Goal: Information Seeking & Learning: Get advice/opinions

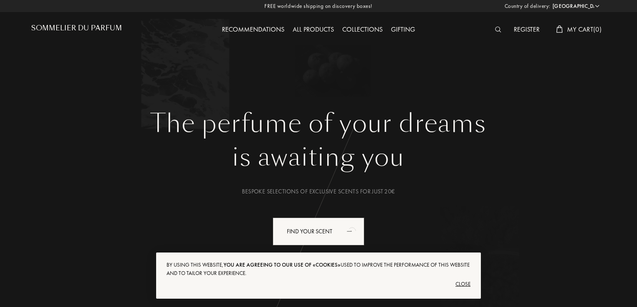
select select "UK"
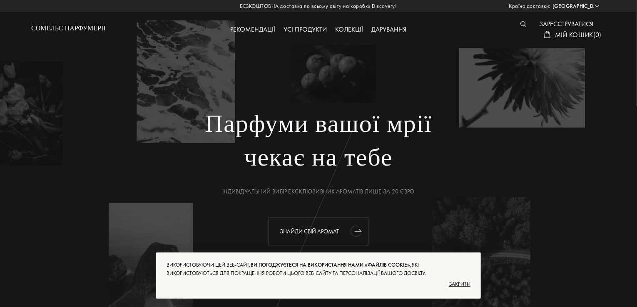
click at [328, 236] on div "Знайди свій аромат" at bounding box center [318, 232] width 100 height 28
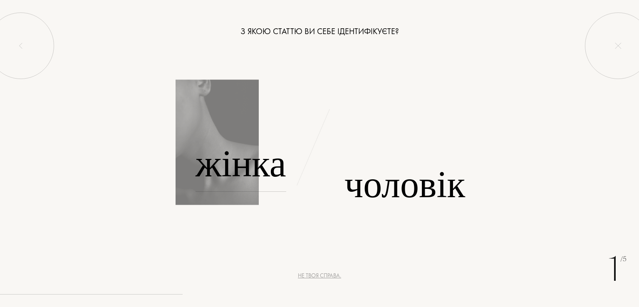
click at [231, 176] on font "Жінка" at bounding box center [241, 163] width 91 height 52
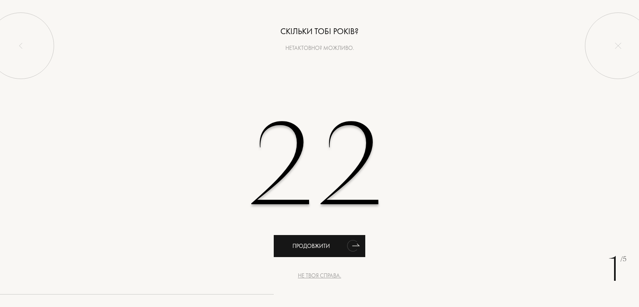
type input "22"
click at [316, 253] on div "Продовжити" at bounding box center [320, 246] width 92 height 22
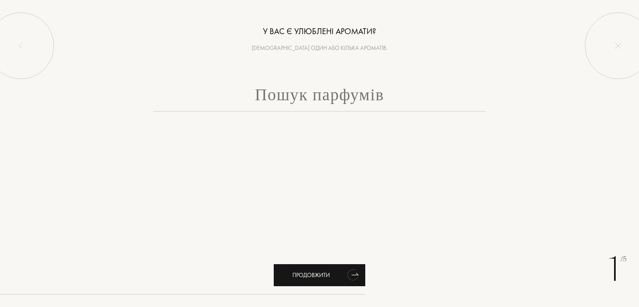
click at [315, 282] on div "Продовжити" at bounding box center [320, 275] width 92 height 22
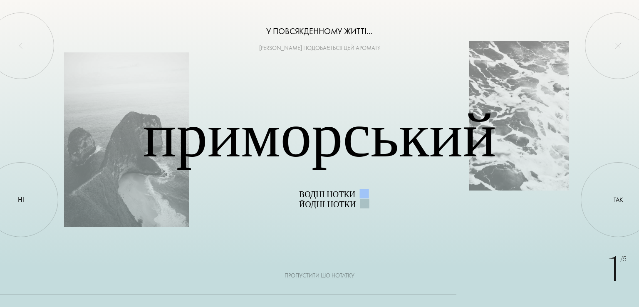
click at [328, 270] on div "1 /5 У повсякденному житті... Тобі подобається цей аромат? Приморський Водні но…" at bounding box center [319, 153] width 639 height 307
click at [326, 278] on font "Пропустити цю нотатку" at bounding box center [320, 275] width 70 height 7
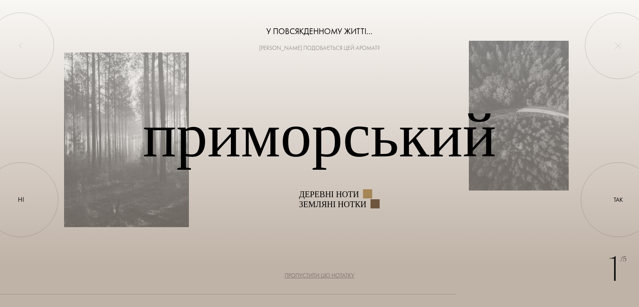
click at [326, 278] on font "Пропустити цю нотатку" at bounding box center [320, 275] width 70 height 7
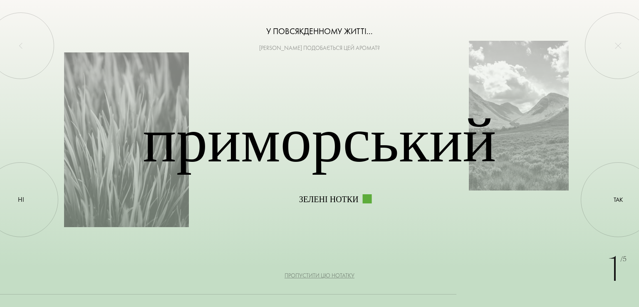
click at [326, 278] on font "Пропустити цю нотатку" at bounding box center [320, 275] width 70 height 7
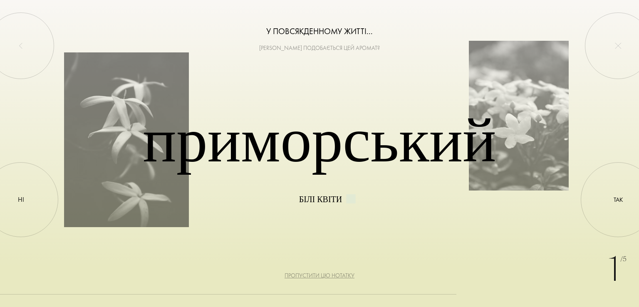
click at [326, 278] on font "Пропустити цю нотатку" at bounding box center [320, 275] width 70 height 7
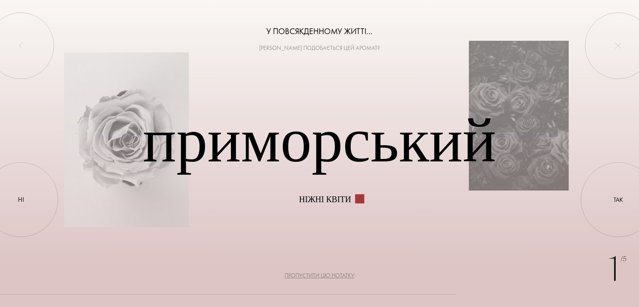
click at [326, 278] on font "Пропустити цю нотатку" at bounding box center [320, 275] width 70 height 7
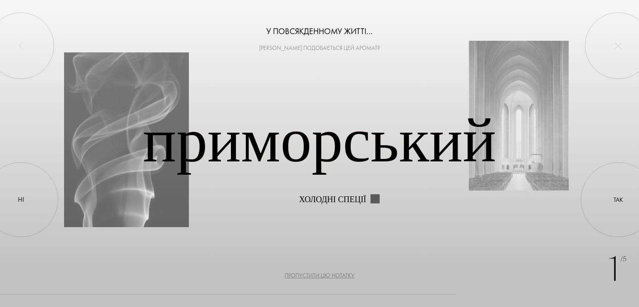
click at [326, 278] on font "Пропустити цю нотатку" at bounding box center [320, 275] width 70 height 7
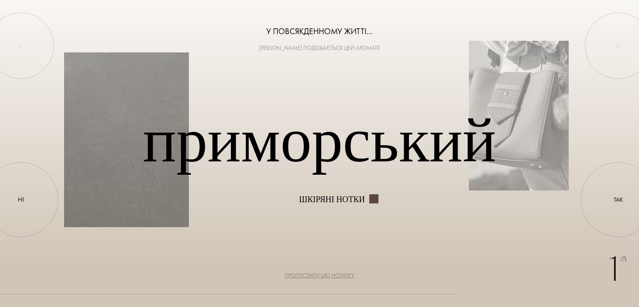
click at [326, 278] on font "Пропустити цю нотатку" at bounding box center [320, 275] width 70 height 7
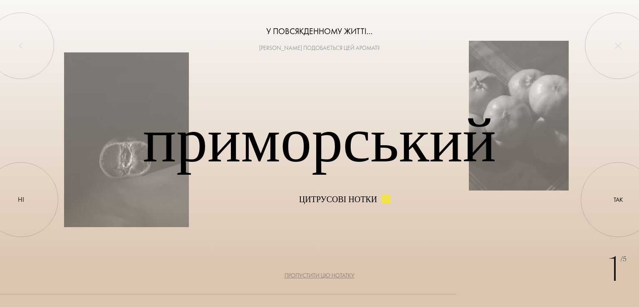
click at [326, 278] on font "Пропустити цю нотатку" at bounding box center [320, 275] width 70 height 7
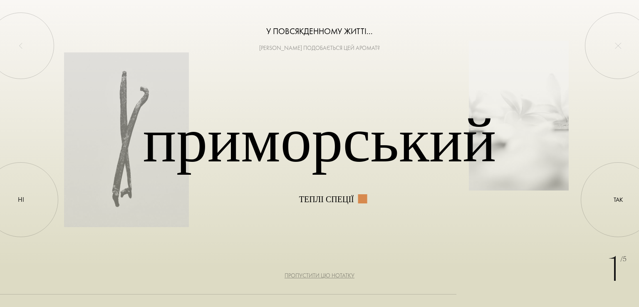
click at [322, 277] on font "Пропустити цю нотатку" at bounding box center [320, 275] width 70 height 7
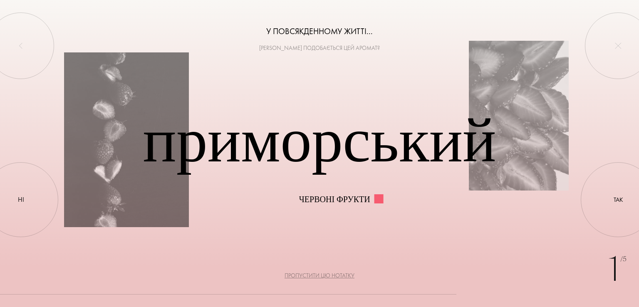
click at [314, 200] on font "Червоні фрукти" at bounding box center [334, 199] width 71 height 12
click at [363, 145] on font "Приморський" at bounding box center [319, 140] width 353 height 87
click at [307, 277] on font "Пропустити цю нотатку" at bounding box center [320, 275] width 70 height 7
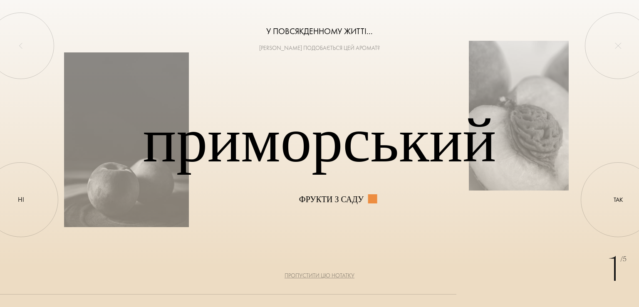
click at [307, 277] on font "Пропустити цю нотатку" at bounding box center [320, 275] width 70 height 7
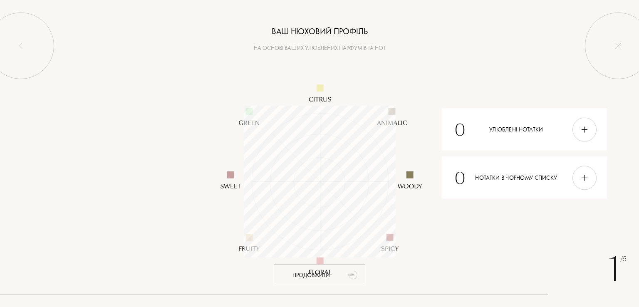
scroll to position [152, 152]
click at [301, 272] on font "Продовжити" at bounding box center [311, 274] width 37 height 7
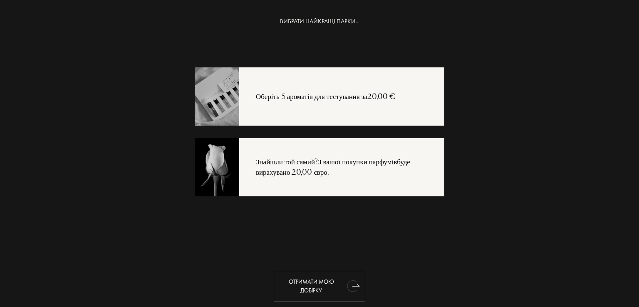
click at [316, 284] on font "Отримати мою добірку" at bounding box center [311, 286] width 45 height 16
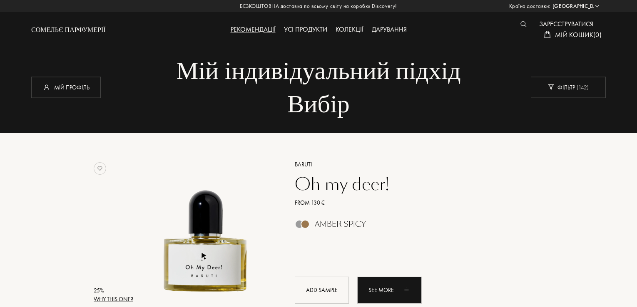
select select "UK"
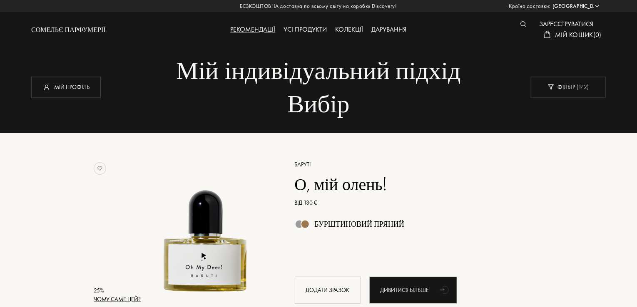
click at [519, 23] on div at bounding box center [525, 24] width 19 height 11
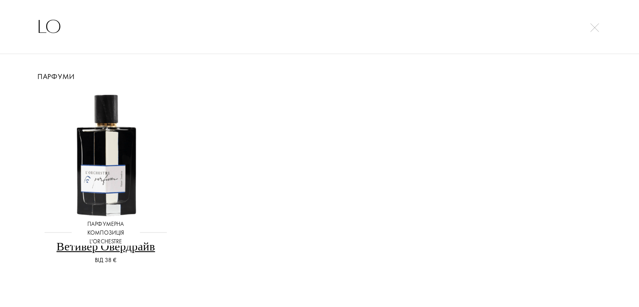
type input "L"
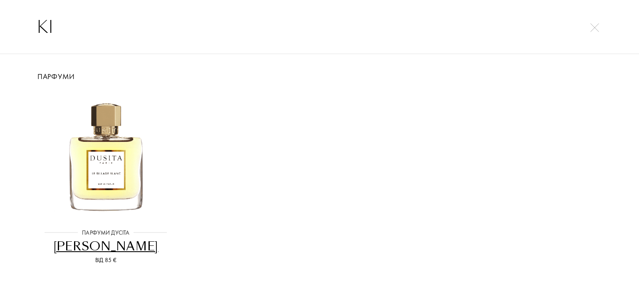
type input "K"
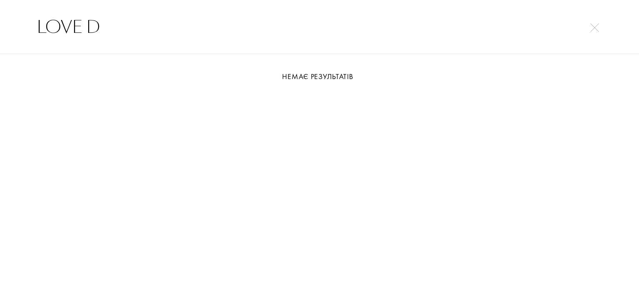
type input "LOVE D"
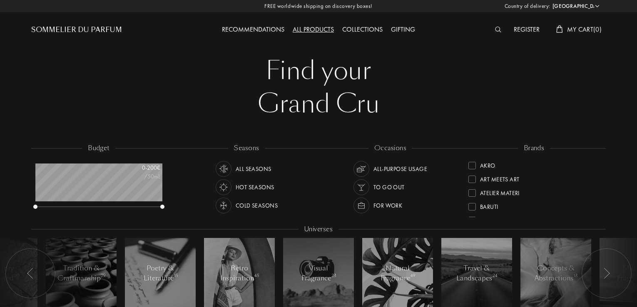
select select "UK"
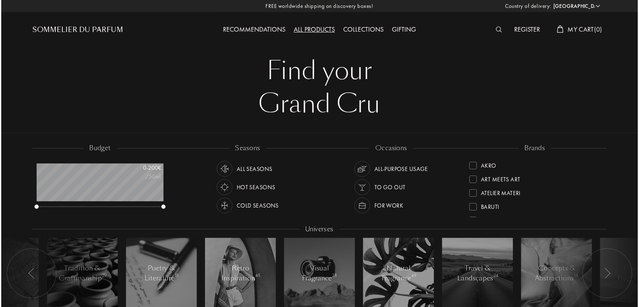
scroll to position [42, 127]
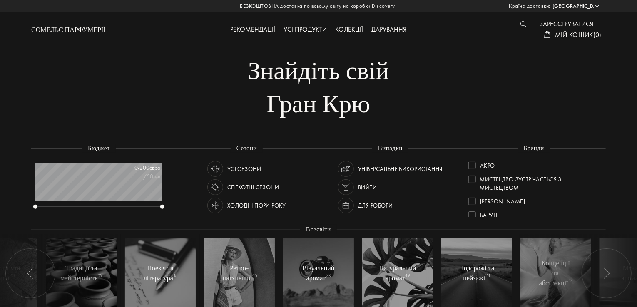
click at [523, 22] on img at bounding box center [523, 24] width 6 height 6
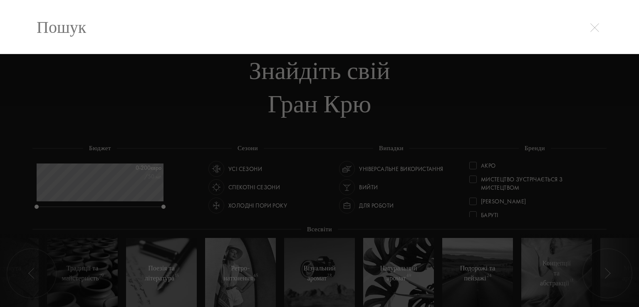
scroll to position [0, 0]
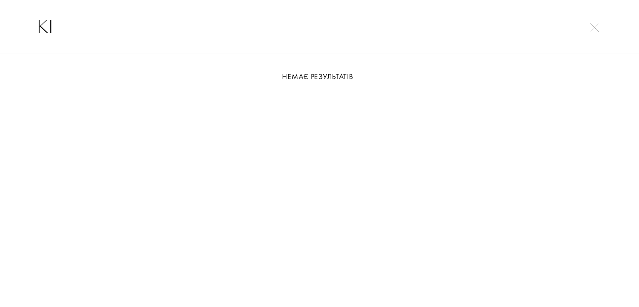
type input "K"
